Goal: Information Seeking & Learning: Find specific fact

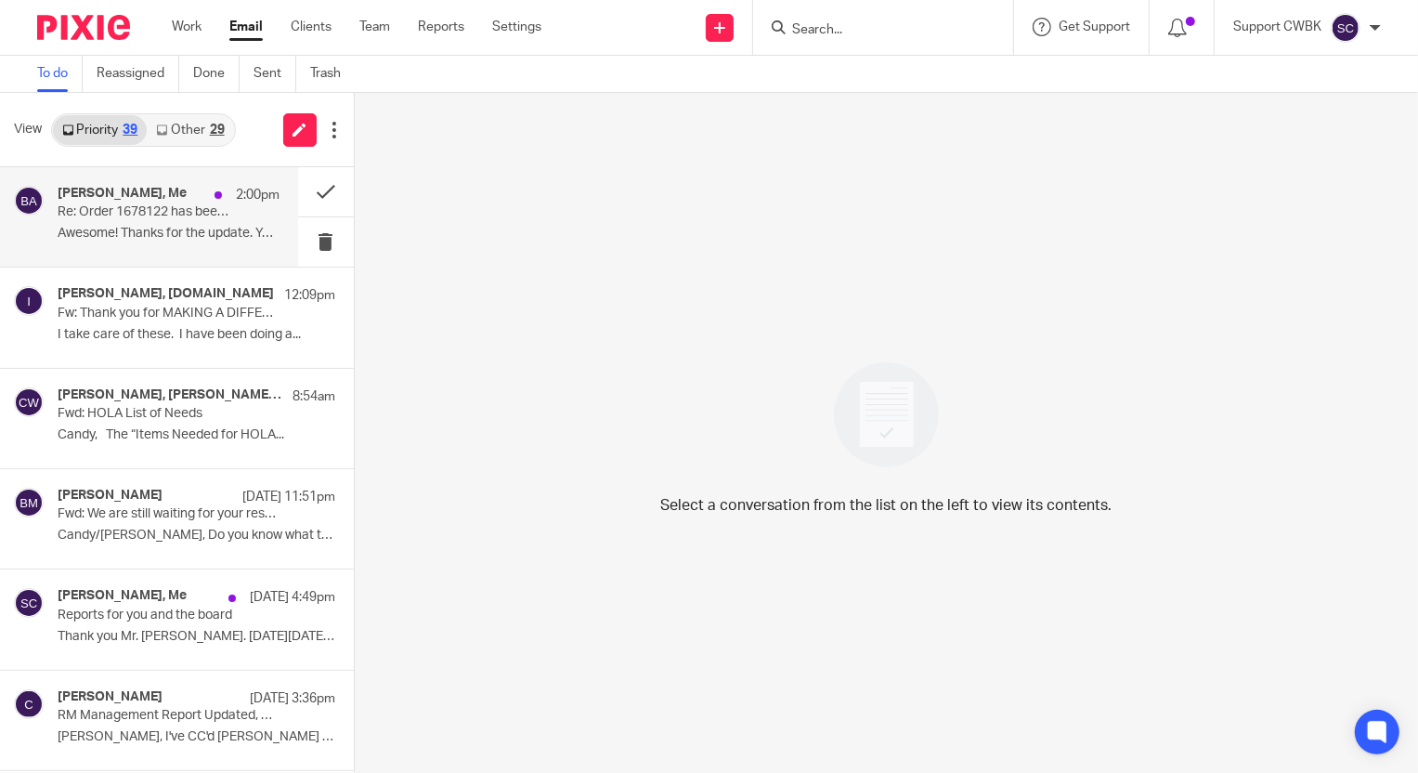
click at [98, 235] on p "Awesome! Thanks for the update. You will see..." at bounding box center [169, 234] width 222 height 16
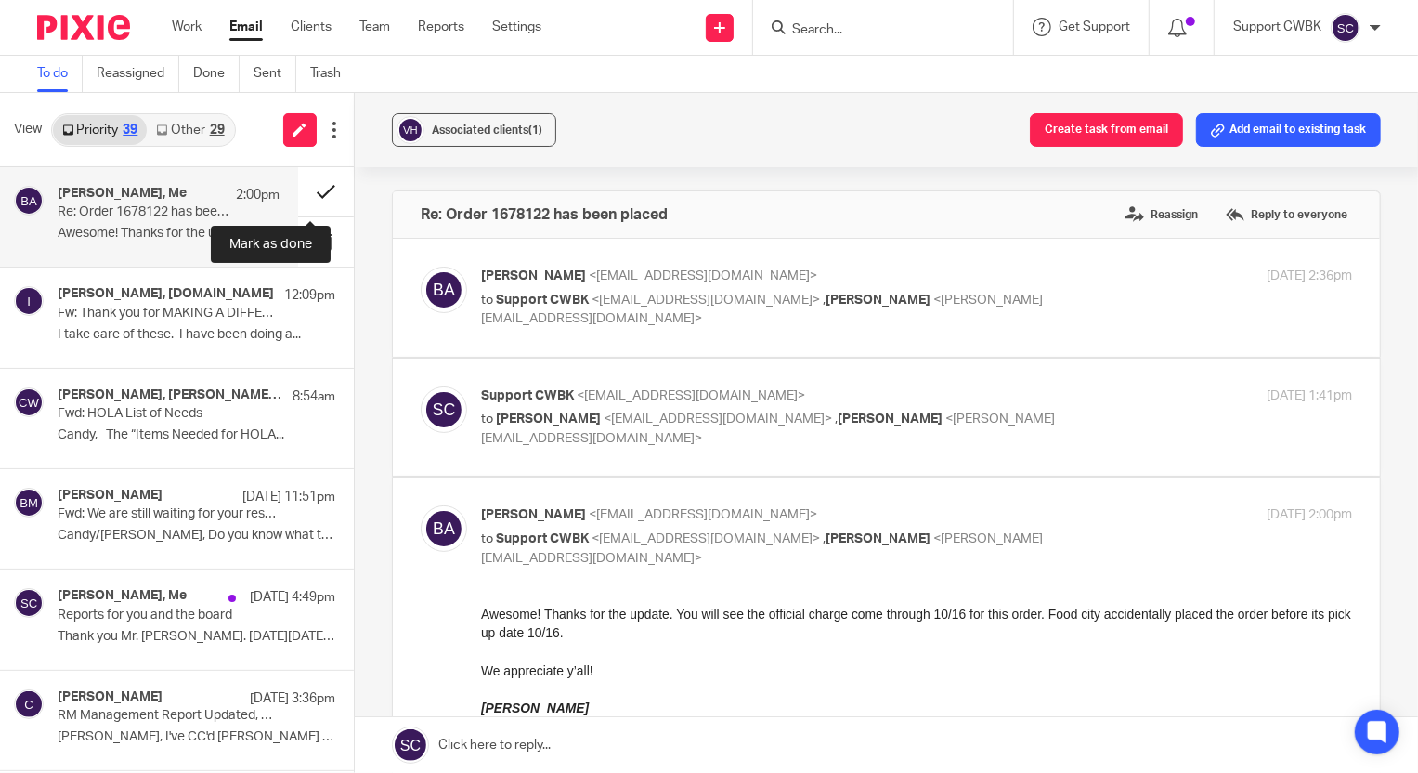
click at [313, 195] on button at bounding box center [326, 191] width 56 height 49
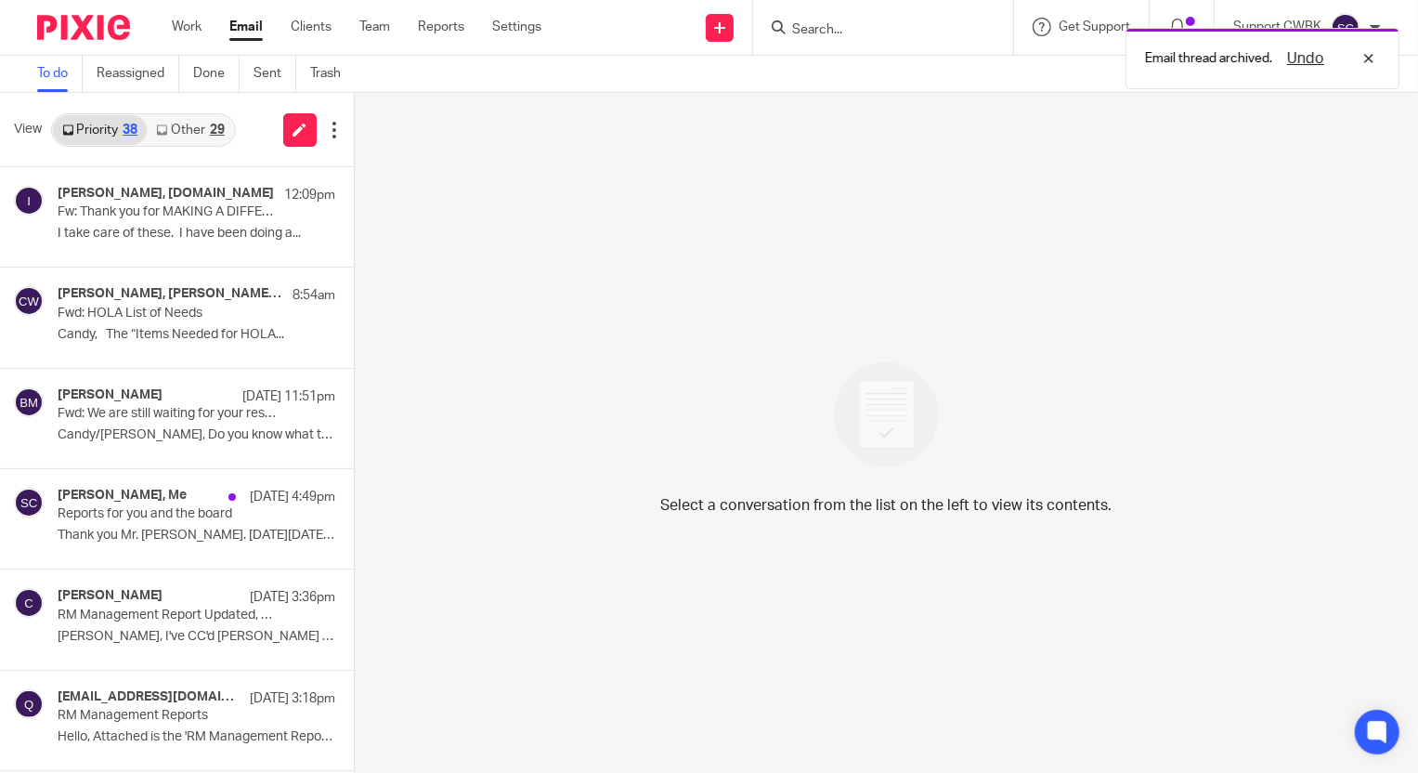
click at [181, 134] on link "Other 29" at bounding box center [190, 130] width 86 height 30
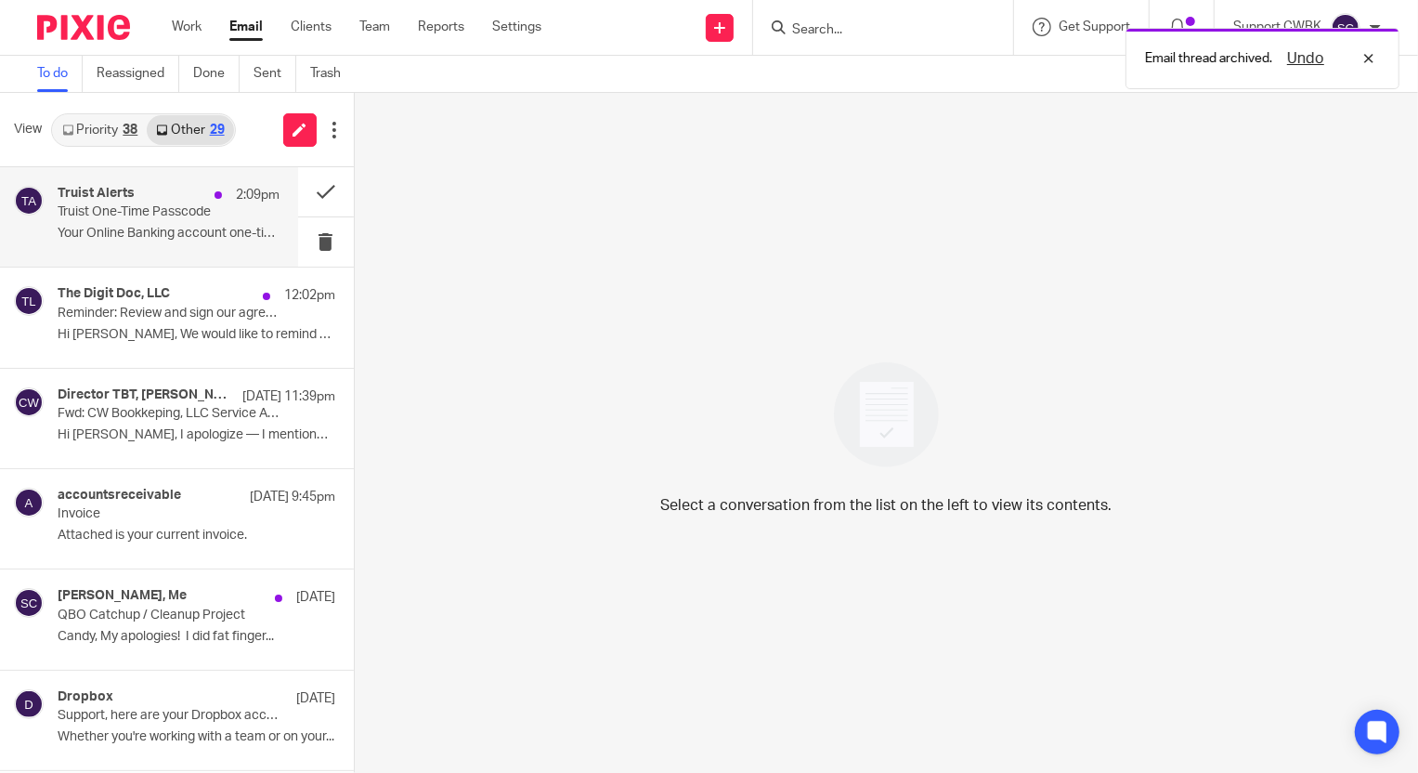
click at [101, 222] on div "Truist Alerts 2:09pm Truist One-Time Passcode Your Online Banking account one-t…" at bounding box center [169, 217] width 222 height 62
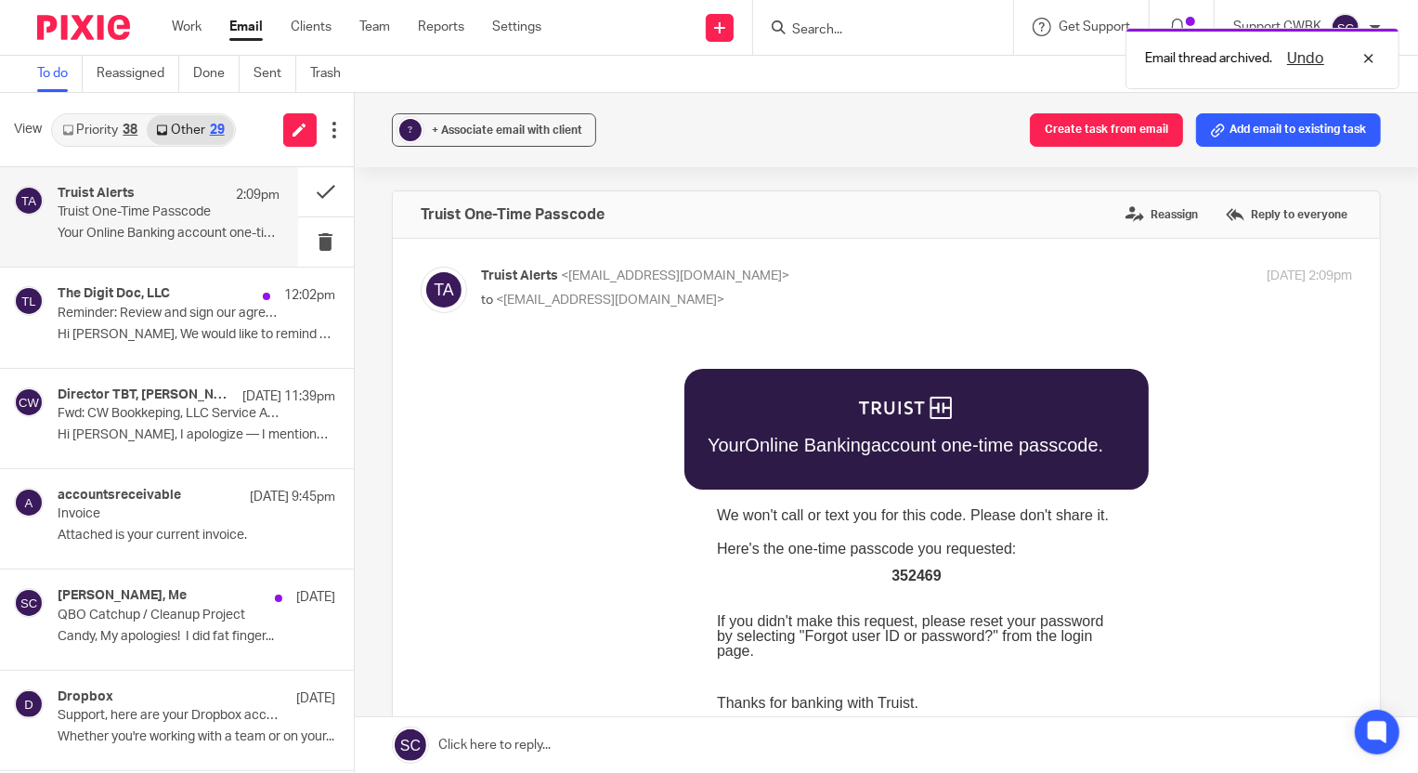
click at [904, 577] on span "352469" at bounding box center [915, 575] width 49 height 16
copy span "352469"
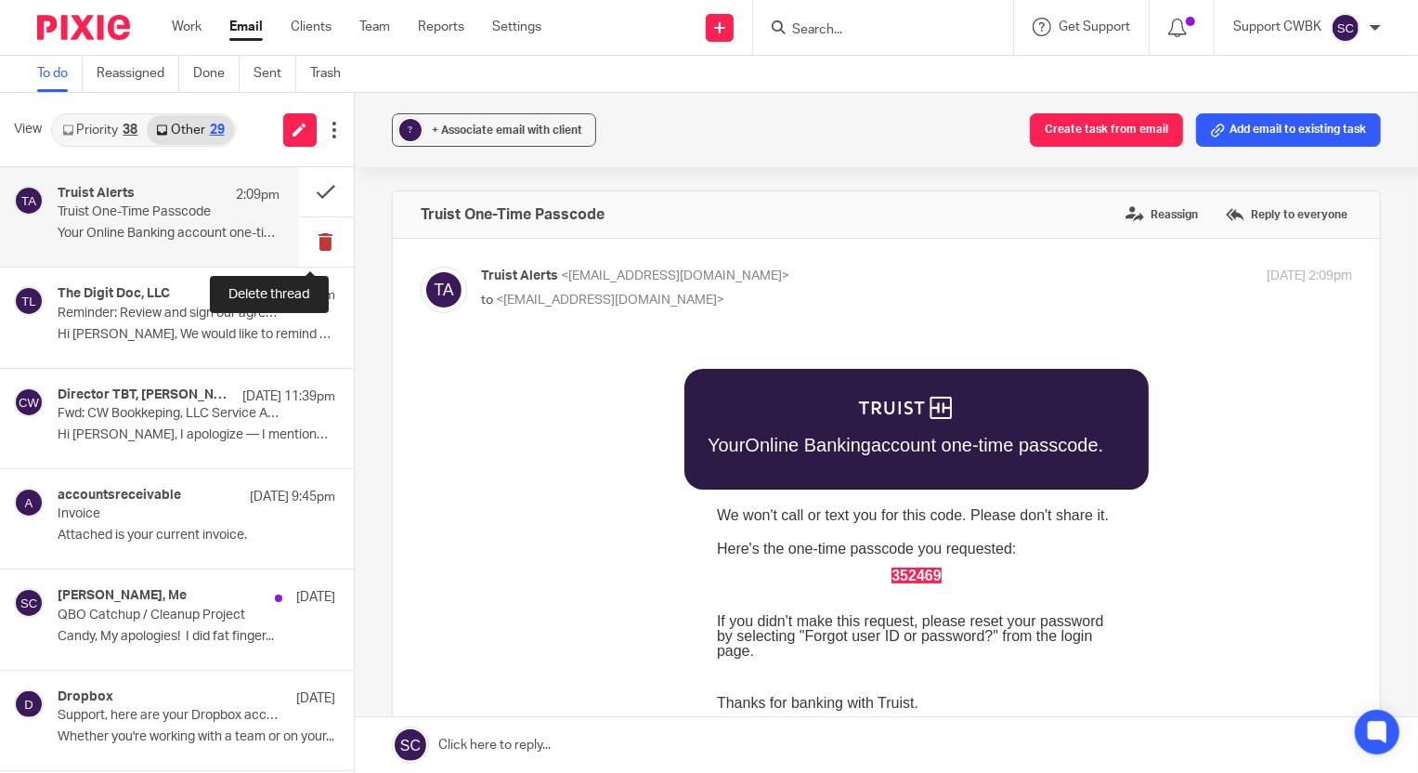
click at [312, 231] on button at bounding box center [326, 241] width 56 height 49
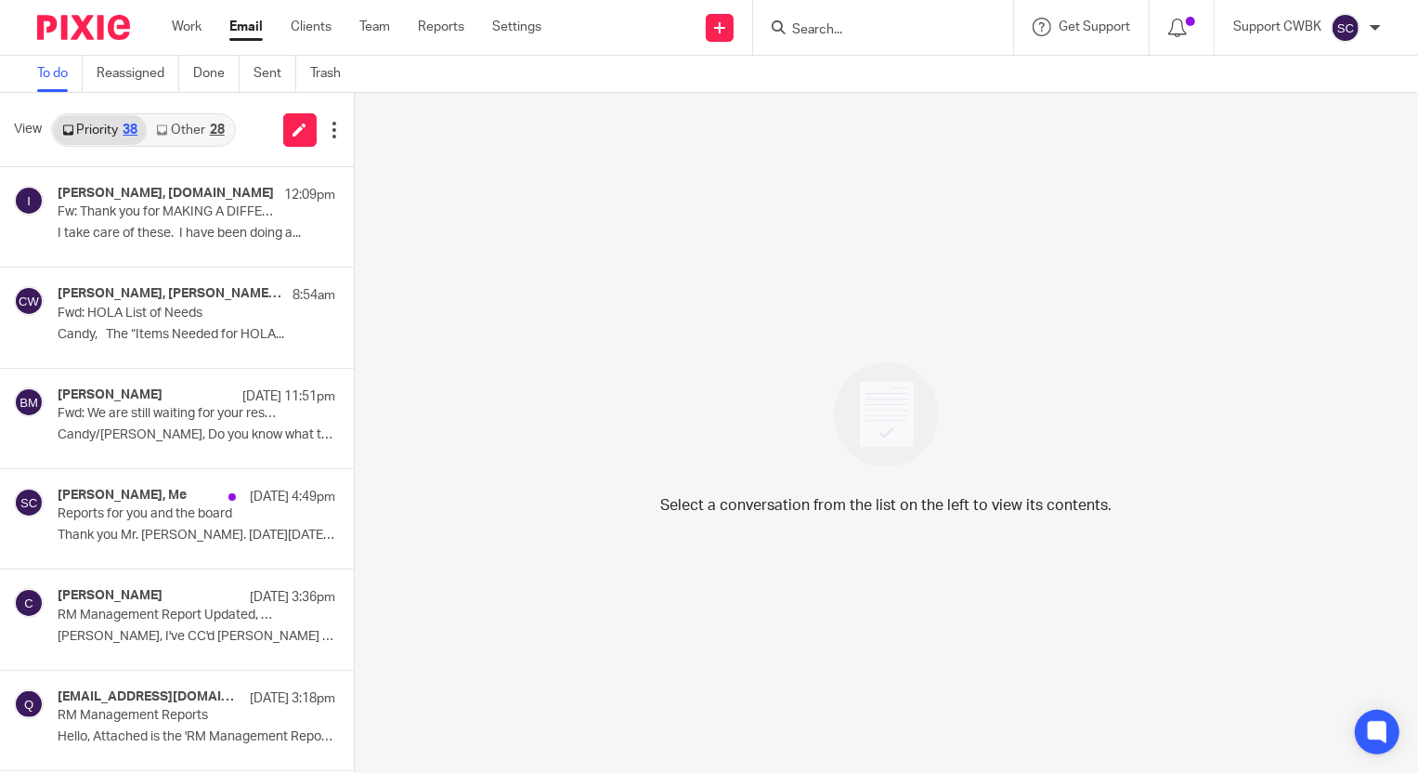
click at [176, 130] on link "Other 28" at bounding box center [190, 130] width 86 height 30
click at [176, 126] on link "Other 28" at bounding box center [190, 130] width 86 height 30
click at [177, 127] on link "Other 28" at bounding box center [190, 130] width 86 height 30
click at [176, 132] on link "Other 28" at bounding box center [190, 130] width 86 height 30
click at [188, 118] on link "Other 28" at bounding box center [190, 130] width 86 height 30
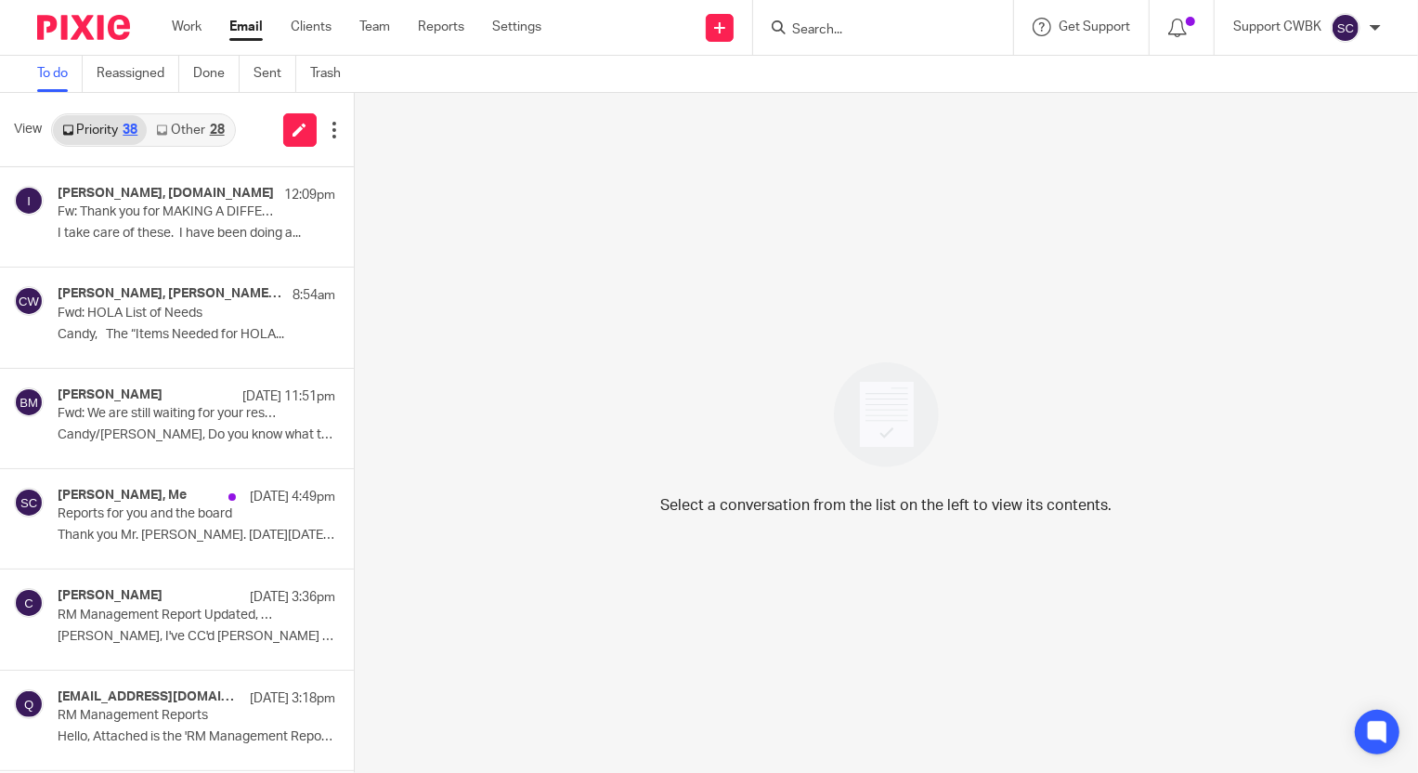
click at [184, 127] on link "Other 28" at bounding box center [190, 130] width 86 height 30
click at [181, 128] on link "Other 28" at bounding box center [190, 130] width 86 height 30
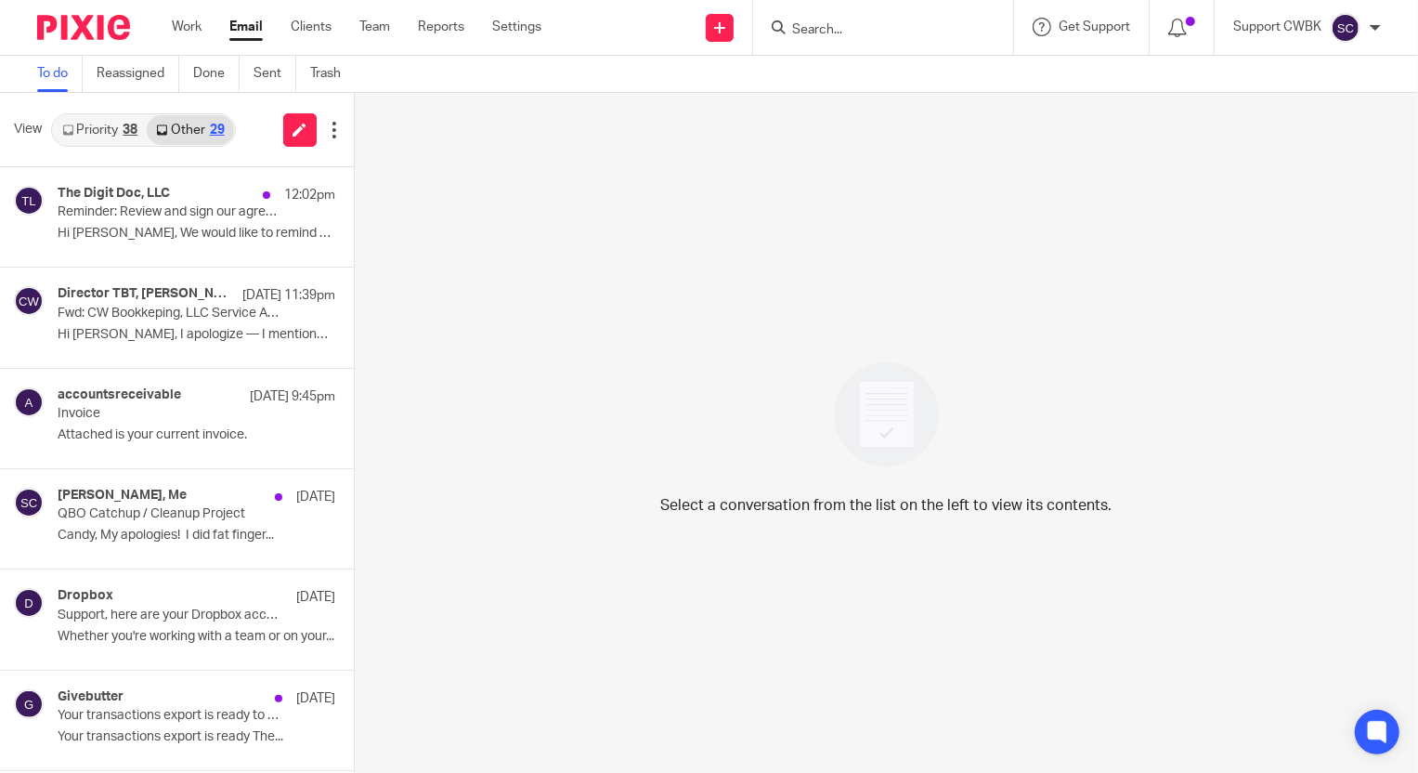
click at [93, 120] on link "Priority 38" at bounding box center [100, 130] width 94 height 30
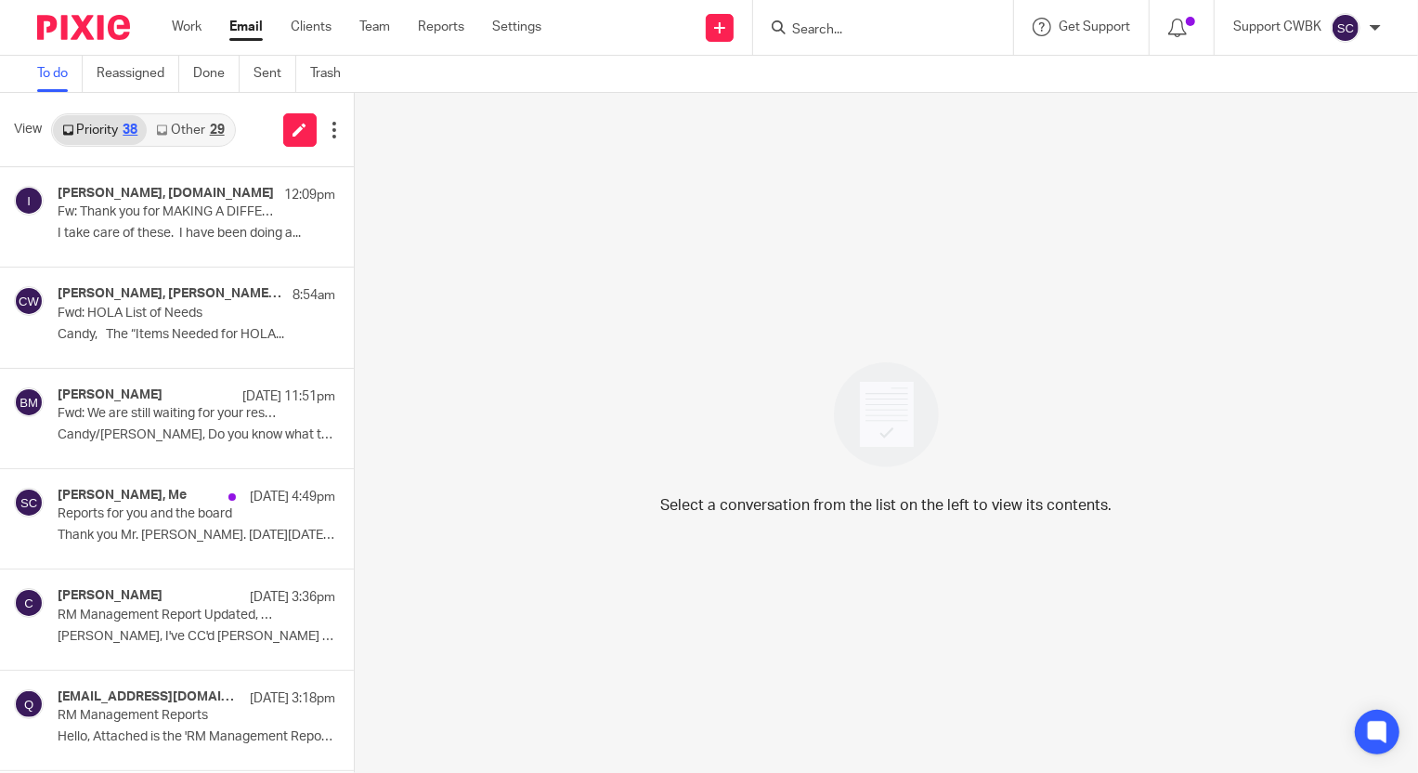
click at [157, 115] on link "Other 29" at bounding box center [190, 130] width 86 height 30
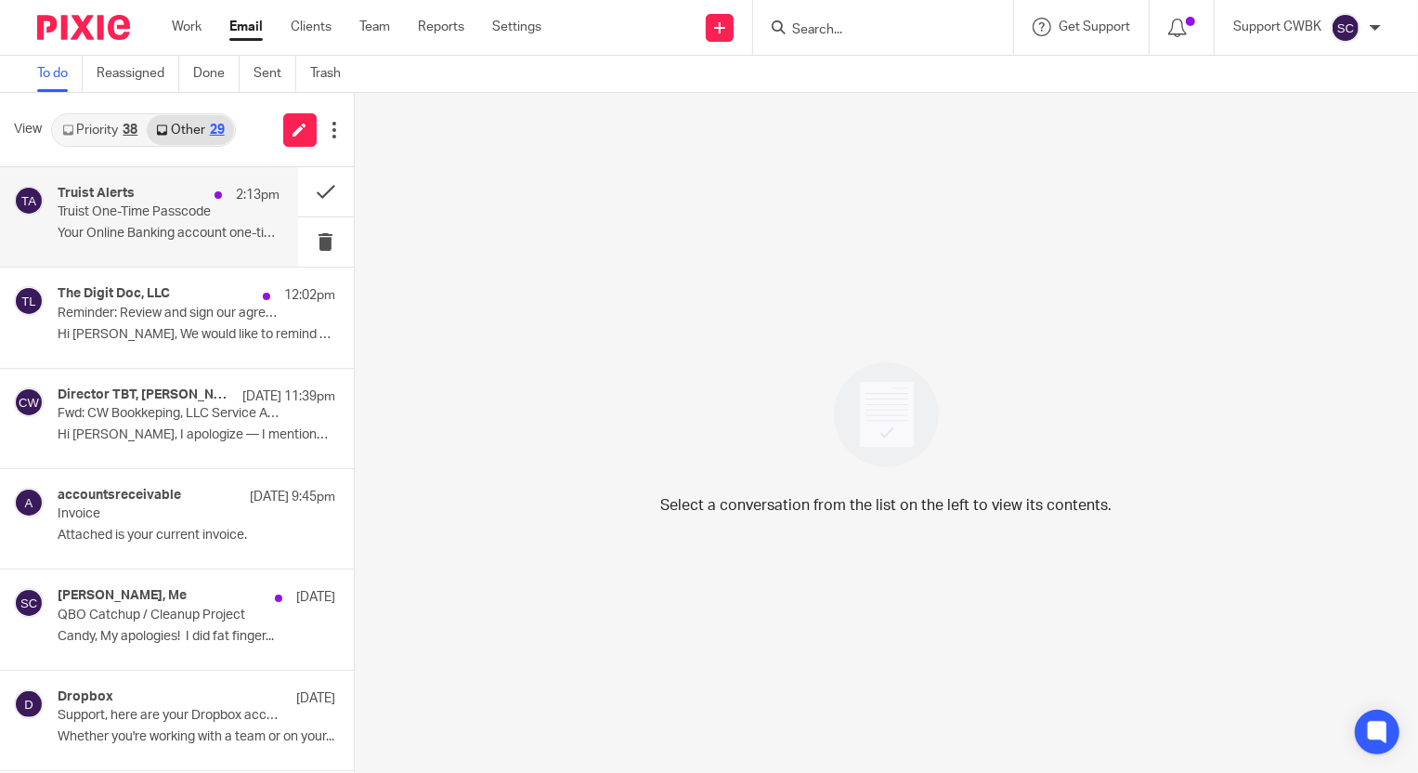
click at [130, 214] on p "Truist One-Time Passcode" at bounding box center [146, 212] width 177 height 16
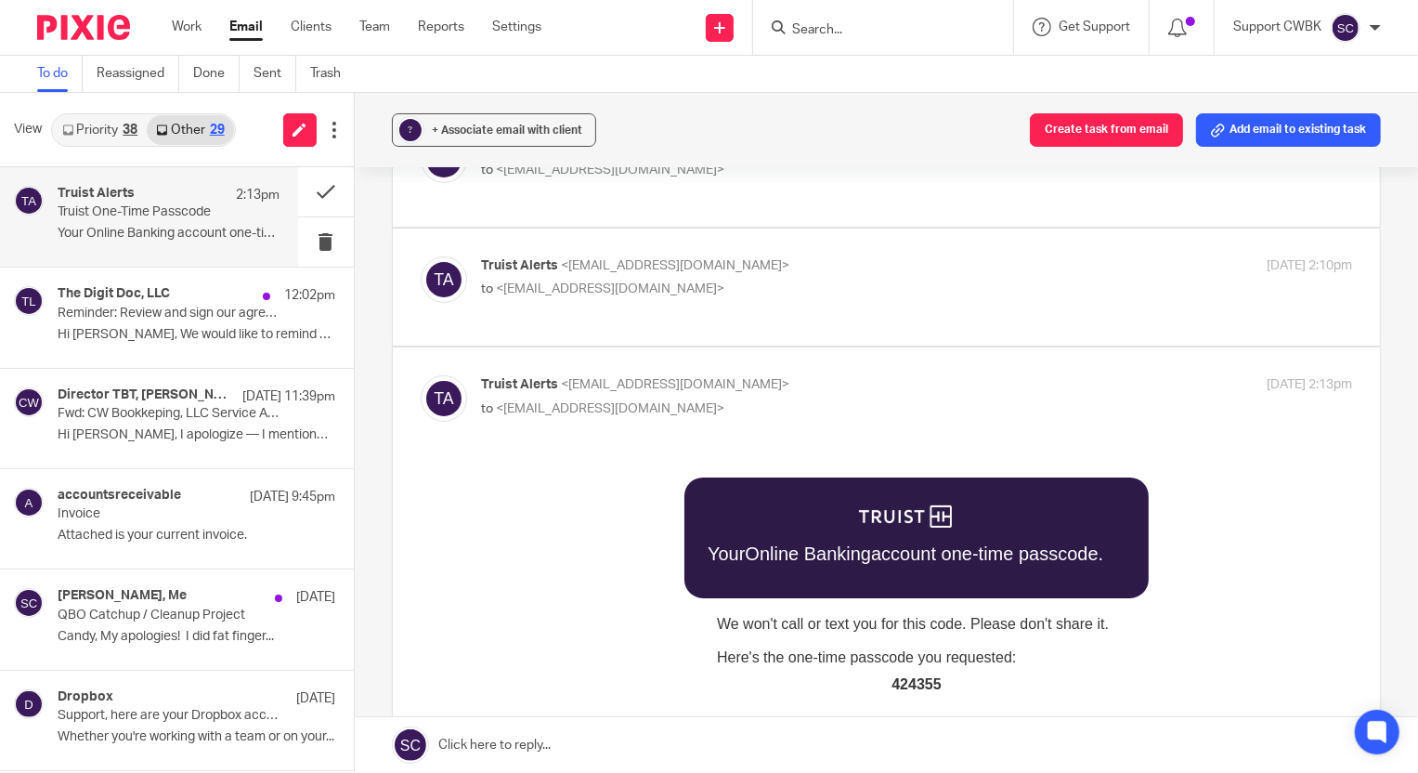
scroll to position [337, 0]
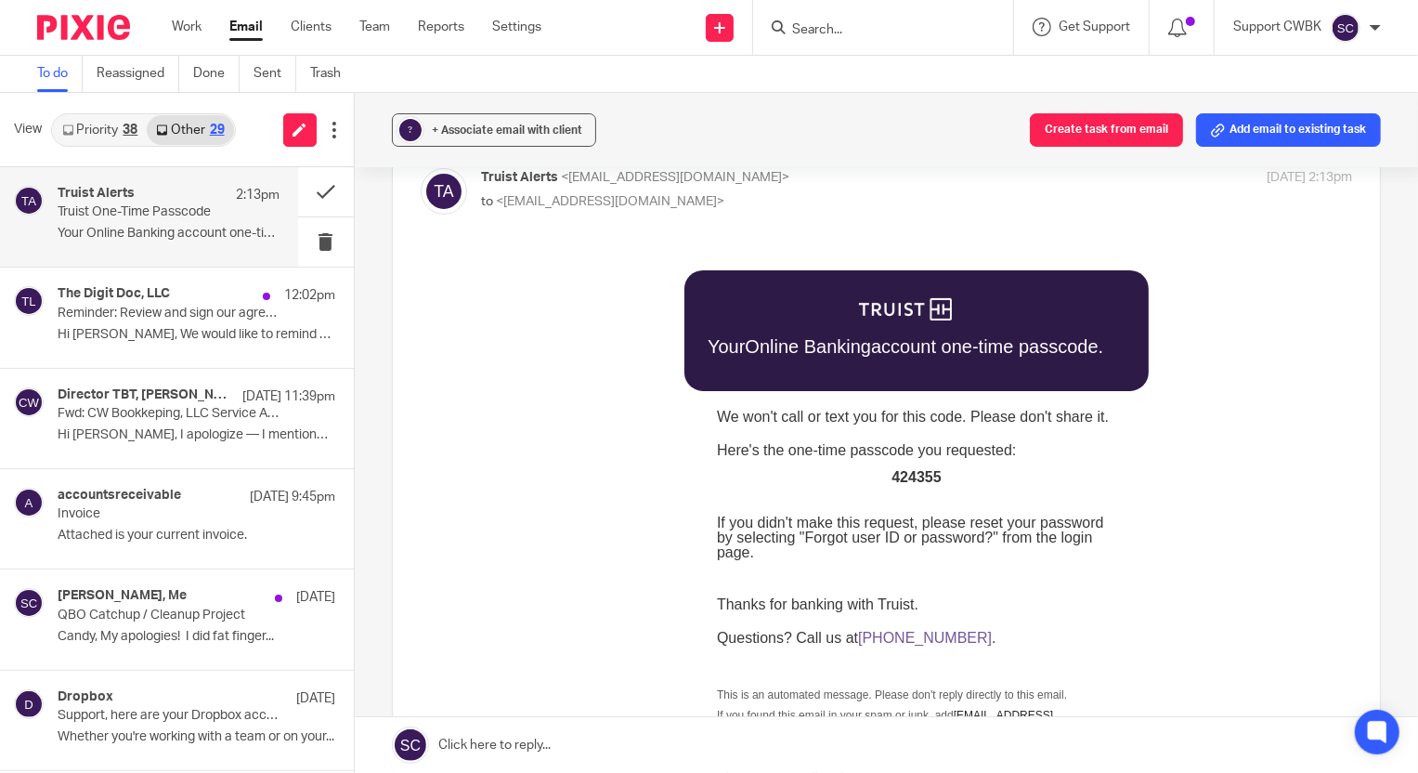
click at [916, 478] on span "424355" at bounding box center [915, 477] width 49 height 16
copy span "424355"
click at [308, 249] on button at bounding box center [326, 241] width 56 height 49
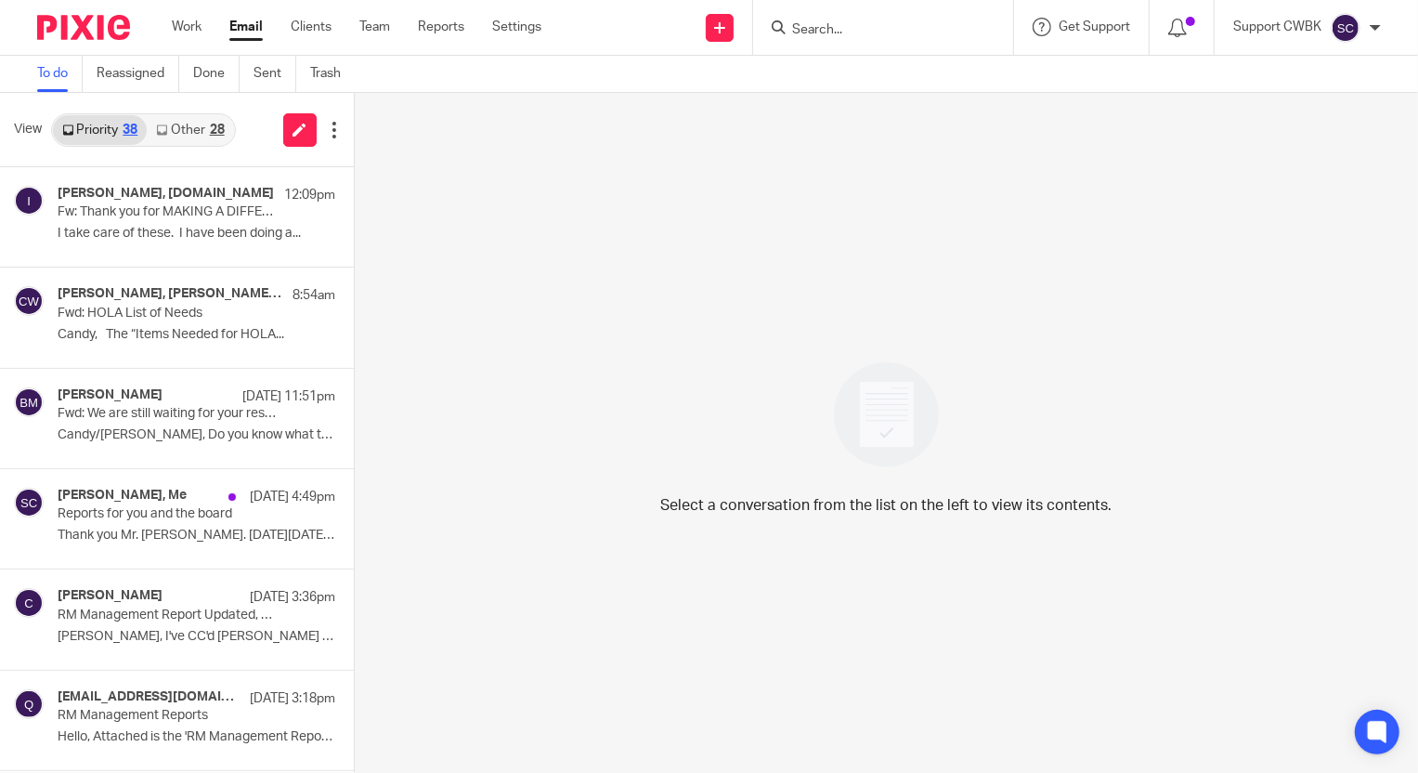
click at [190, 125] on link "Other 28" at bounding box center [190, 130] width 86 height 30
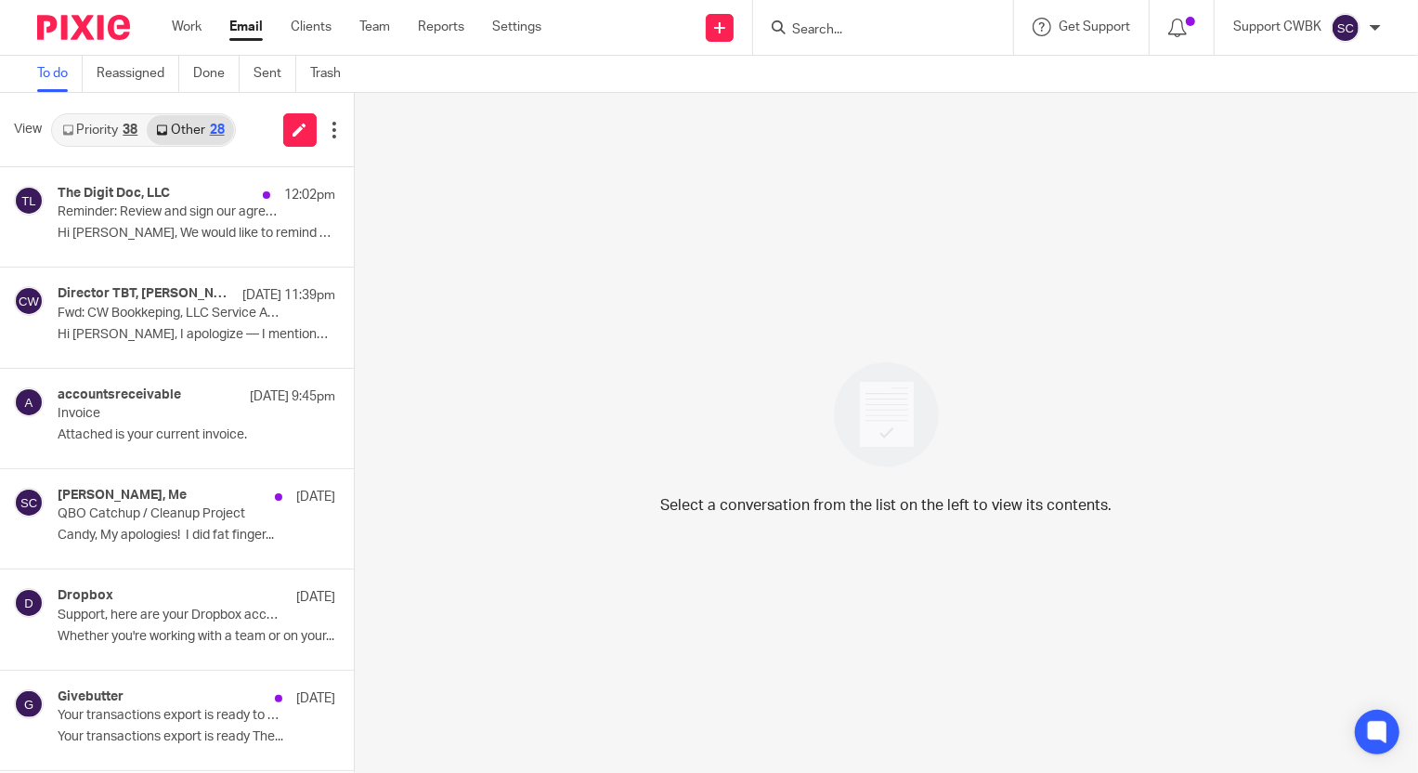
click at [76, 121] on link "Priority 38" at bounding box center [100, 130] width 94 height 30
